Goal: Task Accomplishment & Management: Use online tool/utility

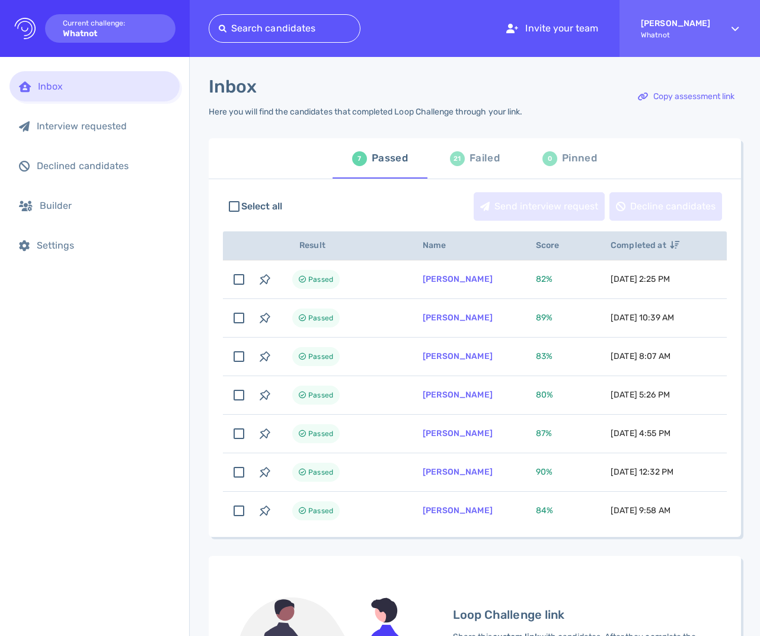
click at [473, 158] on div "Failed" at bounding box center [485, 158] width 30 height 18
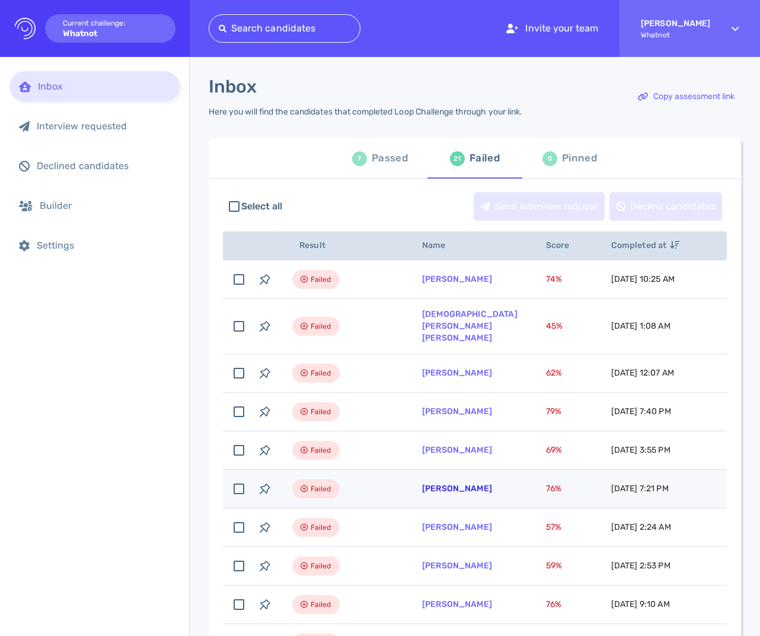
click at [458, 483] on link "[PERSON_NAME]" at bounding box center [457, 488] width 70 height 10
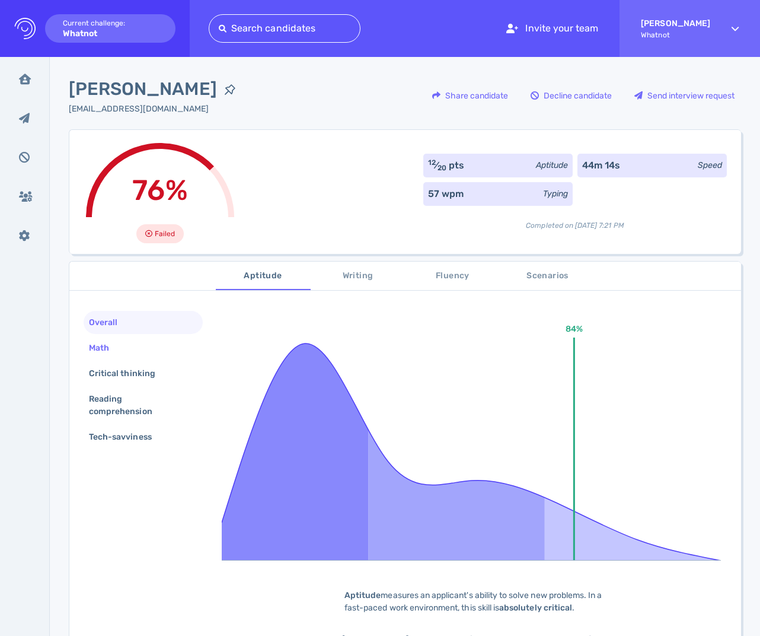
click at [130, 341] on div "Math" at bounding box center [143, 347] width 119 height 23
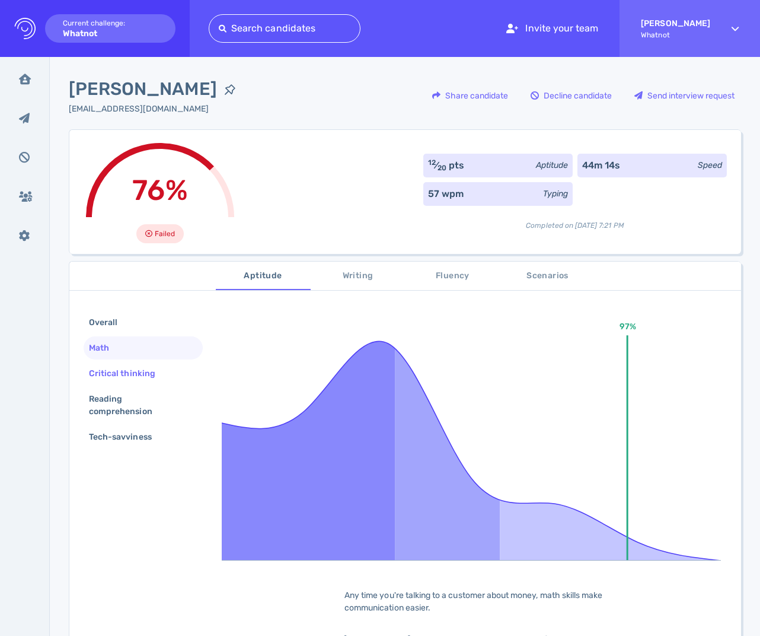
click at [133, 364] on div "Critical thinking" at bounding box center [143, 373] width 119 height 23
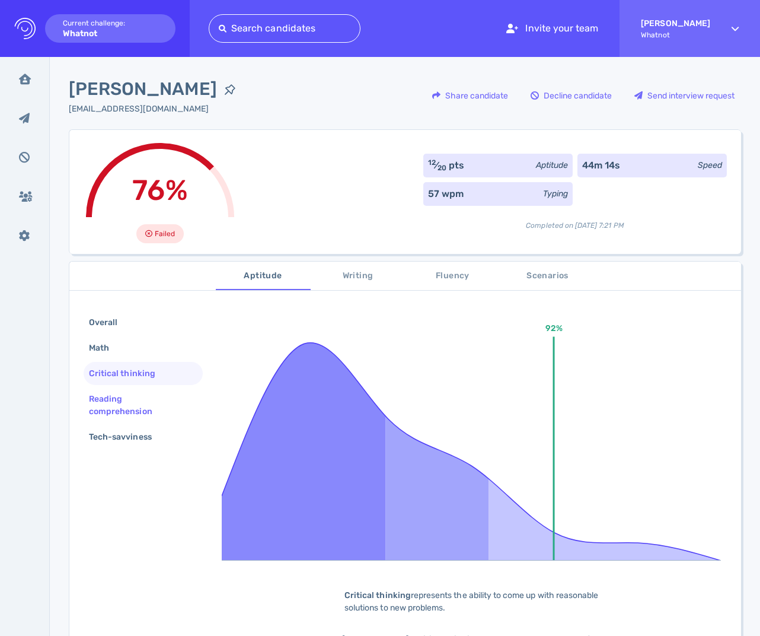
click at [135, 396] on div "Reading comprehension" at bounding box center [139, 405] width 104 height 30
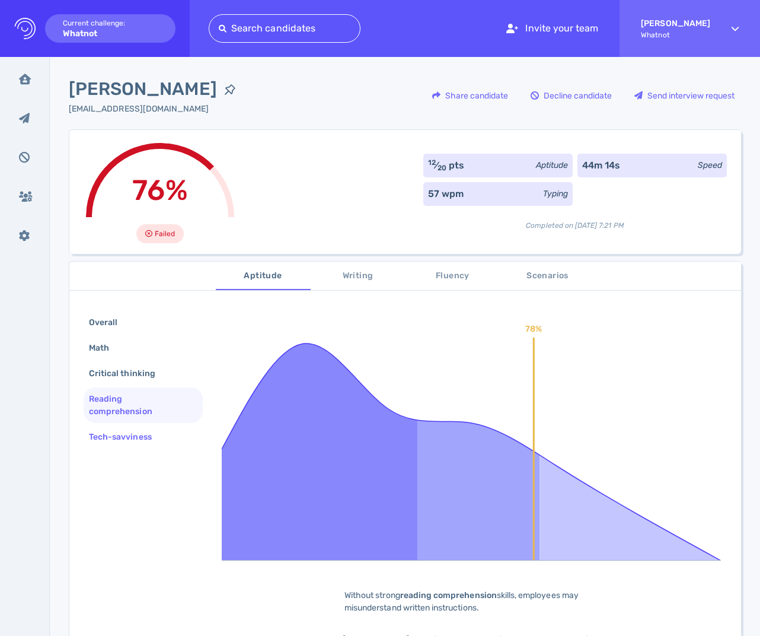
click at [144, 440] on div "Tech-savviness" at bounding box center [126, 436] width 79 height 17
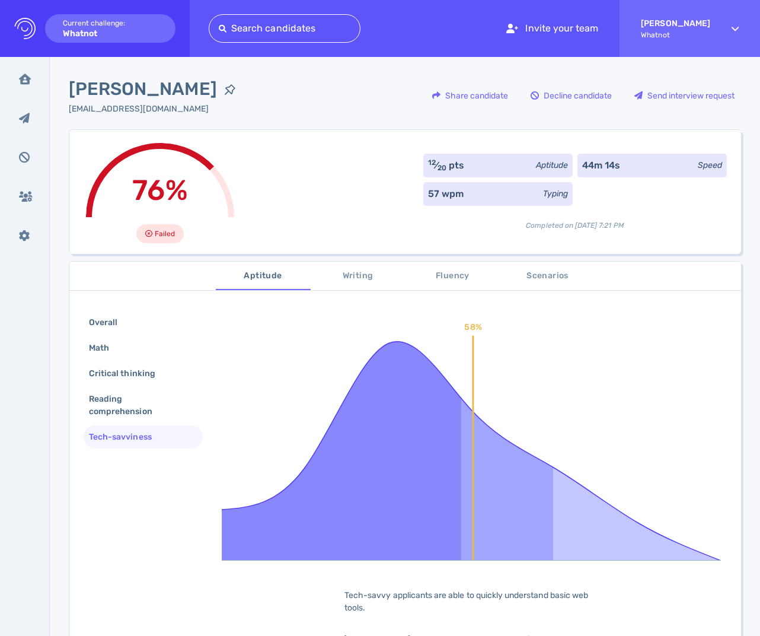
click at [359, 271] on span "Writing" at bounding box center [358, 276] width 81 height 15
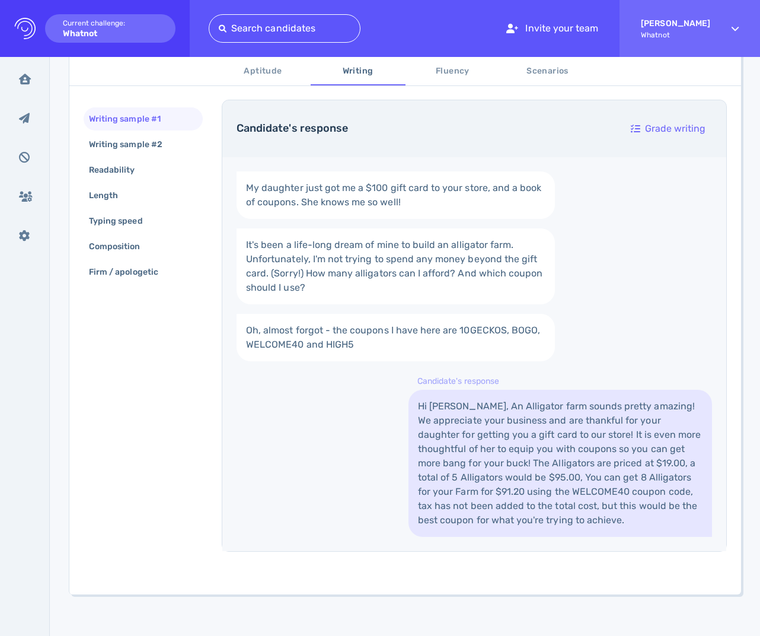
scroll to position [213, 0]
click at [142, 145] on div "Writing sample #2" at bounding box center [132, 144] width 90 height 17
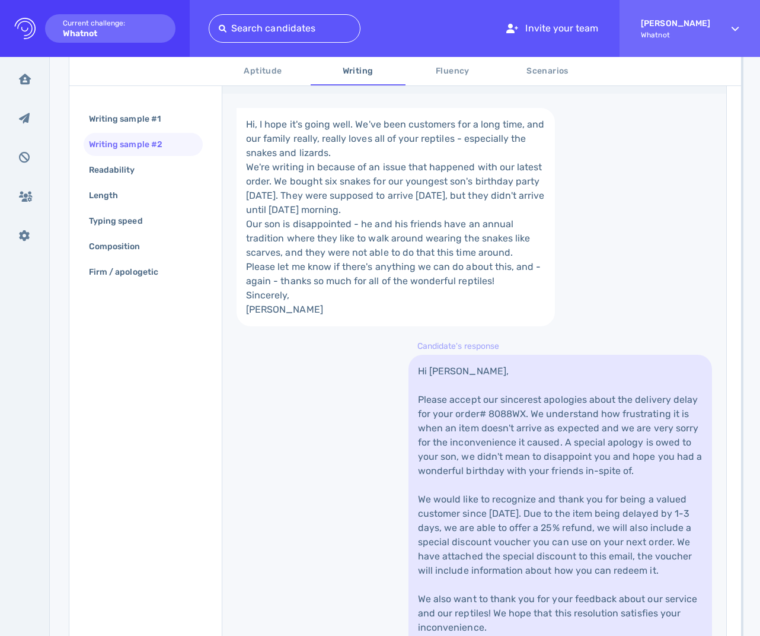
scroll to position [257, 0]
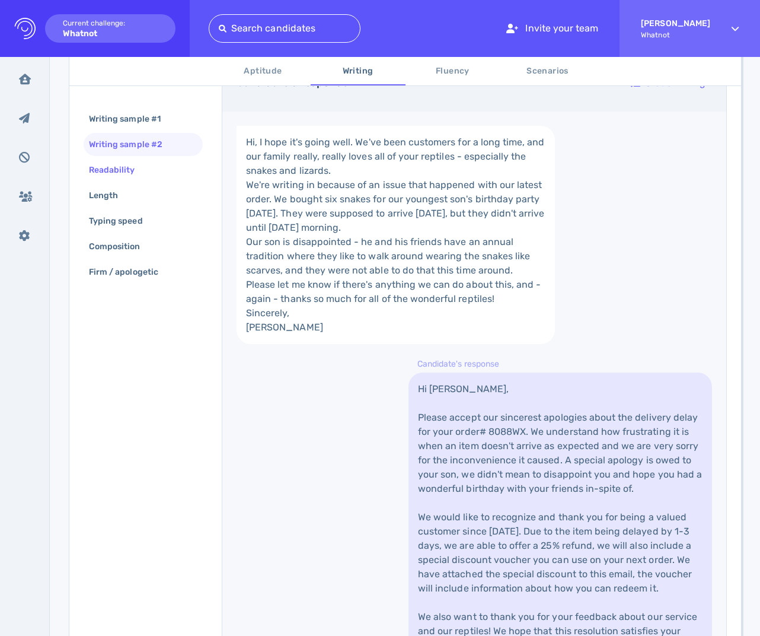
click at [117, 172] on div "Readability" at bounding box center [118, 169] width 63 height 17
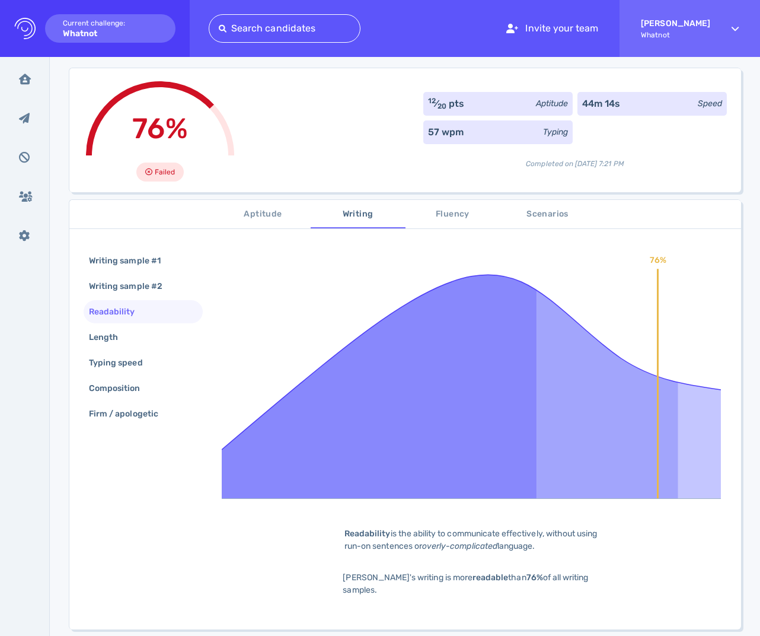
scroll to position [34, 0]
